Goal: Check status: Check status

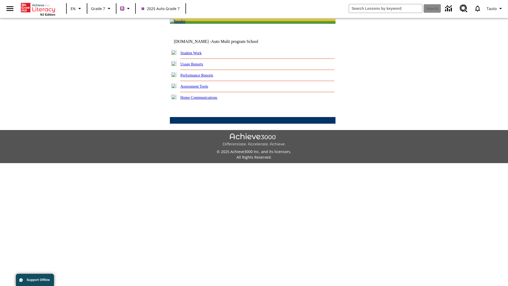
click at [194, 55] on link "Student Work" at bounding box center [190, 53] width 21 height 4
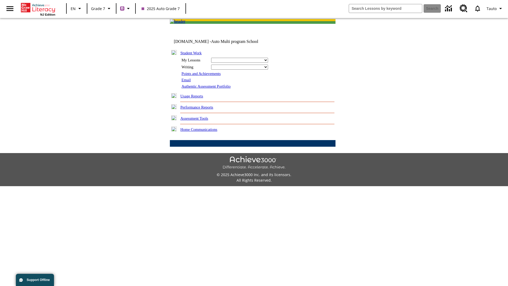
select select "/options/reports/?report_id=24&atype=1&section=2"
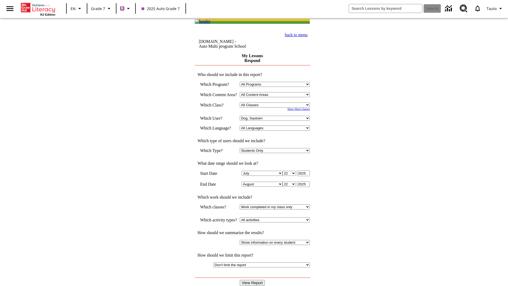
select select "21437138"
select select "4"
type input "2024"
click at [253, 280] on input "View Report" at bounding box center [252, 283] width 25 height 6
